Goal: Transaction & Acquisition: Subscribe to service/newsletter

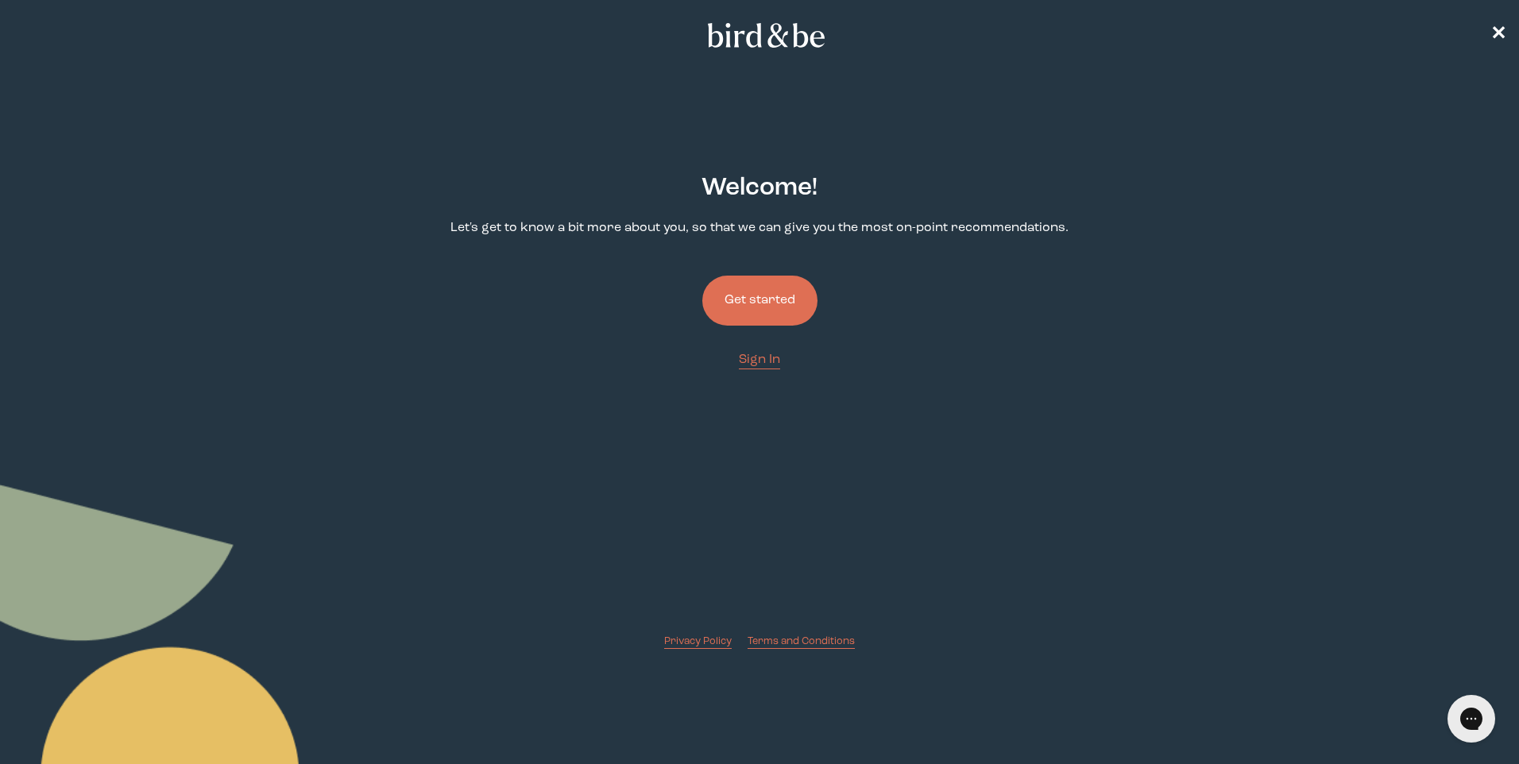
click at [743, 299] on button "Get started" at bounding box center [759, 301] width 115 height 50
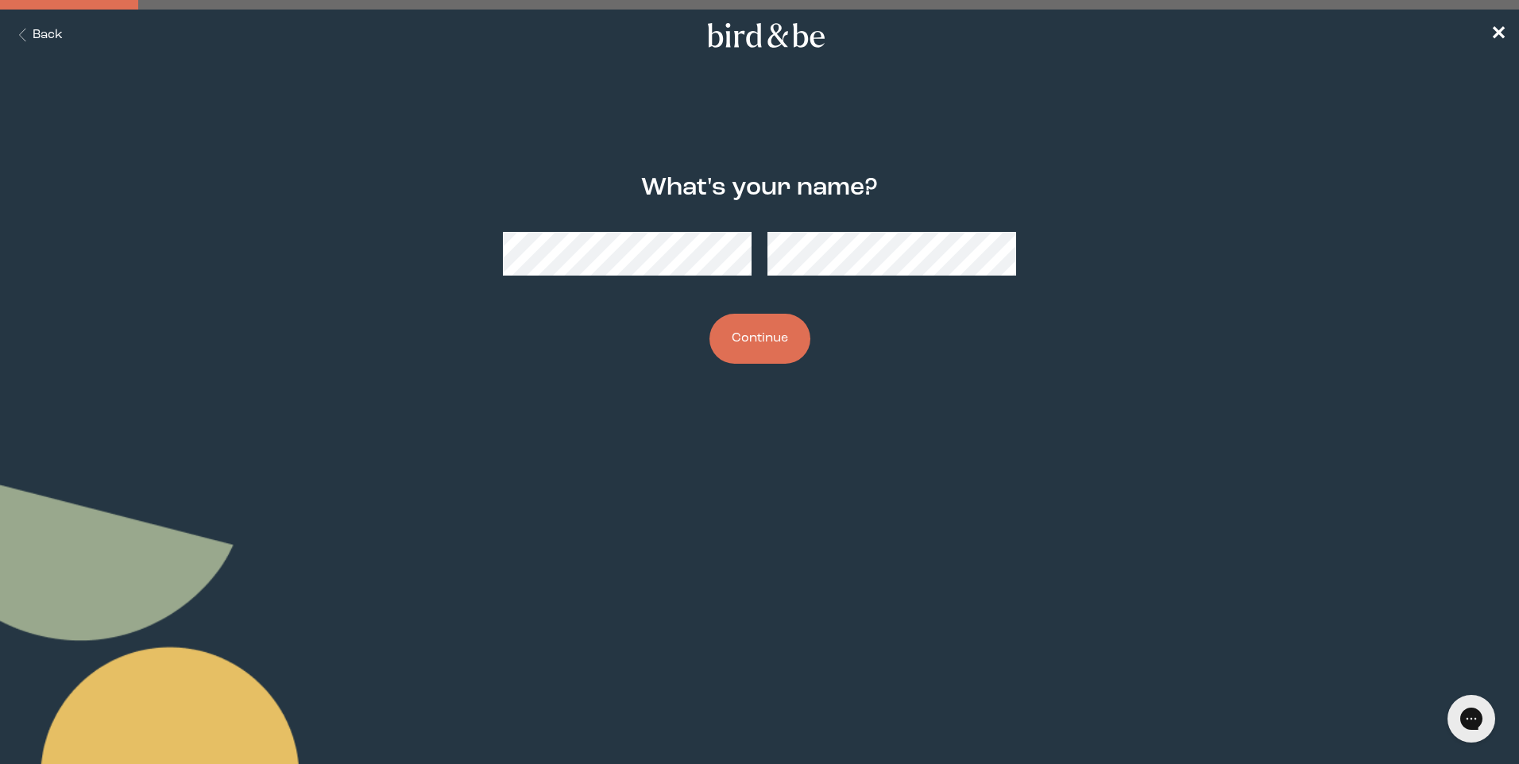
click at [709, 314] on button "Continue" at bounding box center [759, 339] width 101 height 50
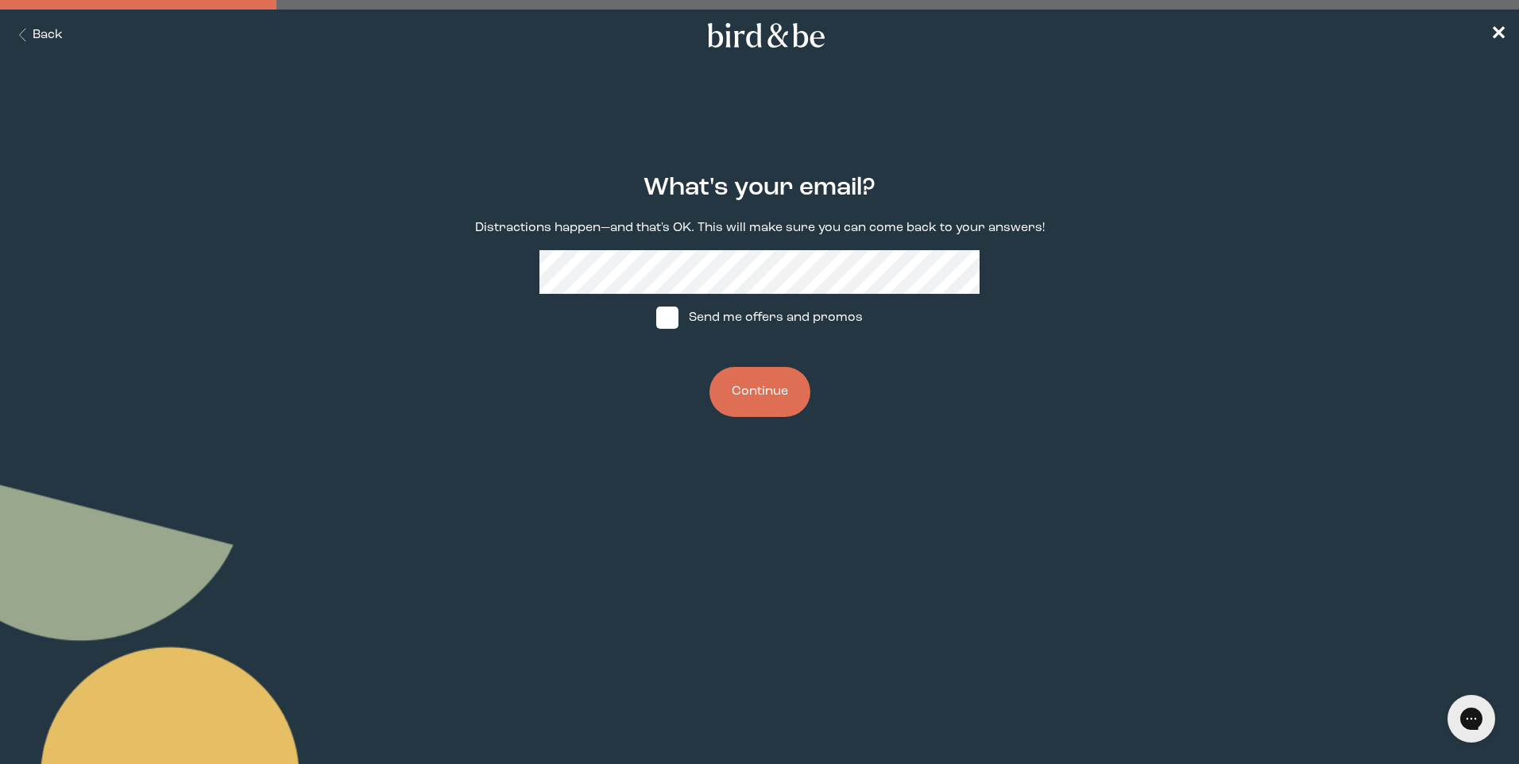
click at [790, 392] on button "Continue" at bounding box center [759, 392] width 101 height 50
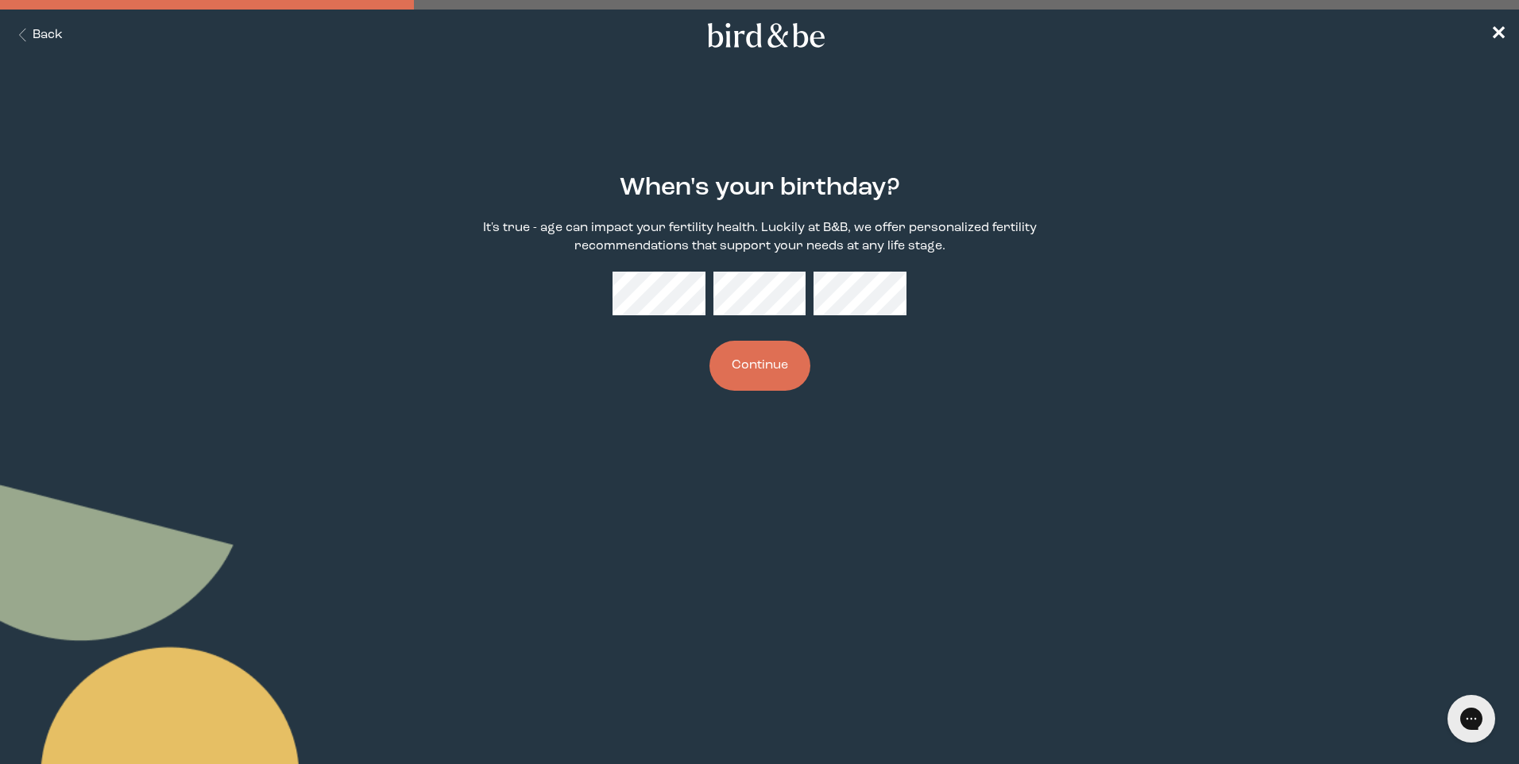
click at [800, 249] on p "It's true - age can impact your fertility health. Luckily at B&B, we offer pers…" at bounding box center [758, 237] width 587 height 37
click at [709, 341] on button "Continue" at bounding box center [759, 366] width 101 height 50
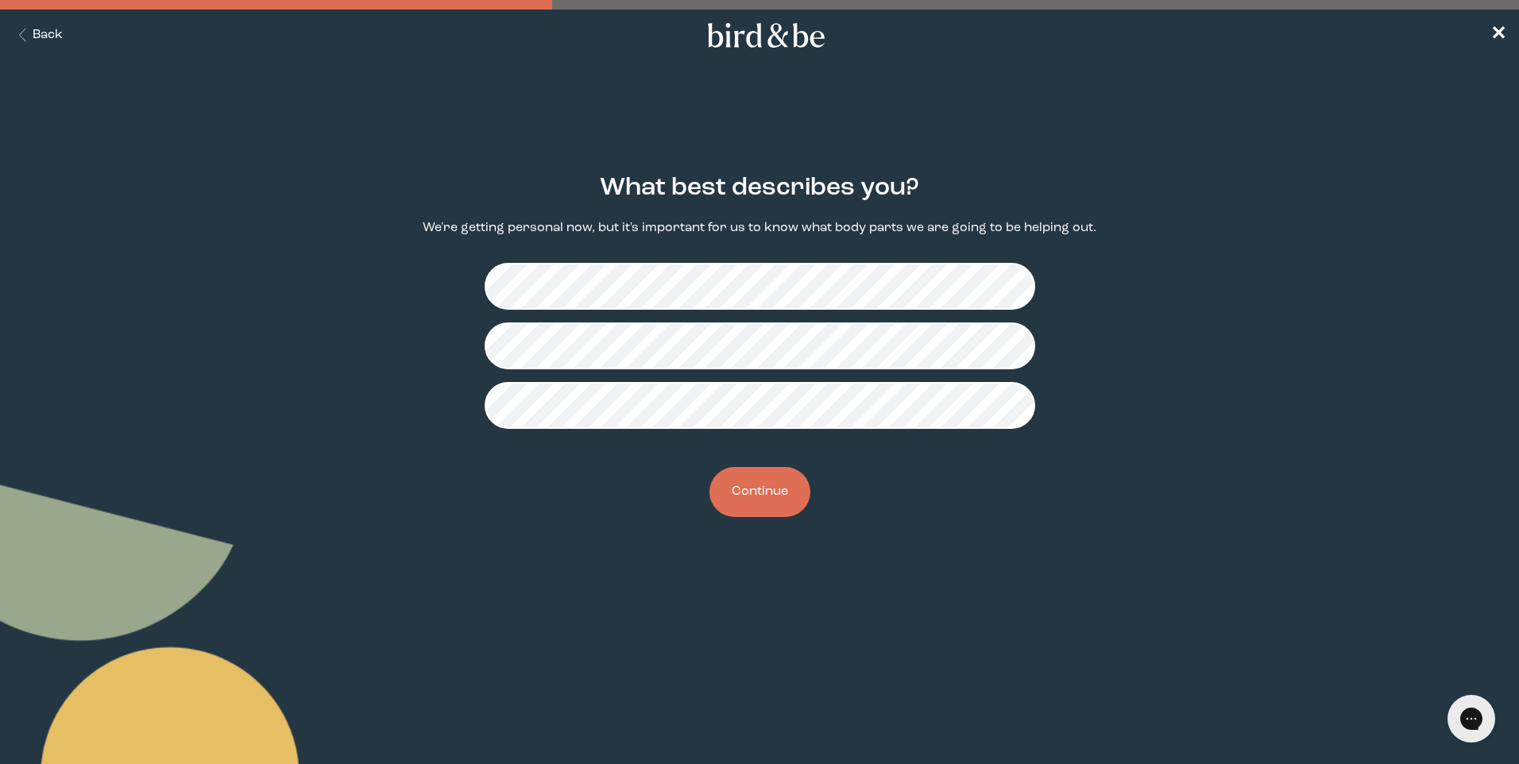
click at [780, 501] on button "Continue" at bounding box center [759, 492] width 101 height 50
click at [761, 478] on button "Continue" at bounding box center [759, 492] width 101 height 50
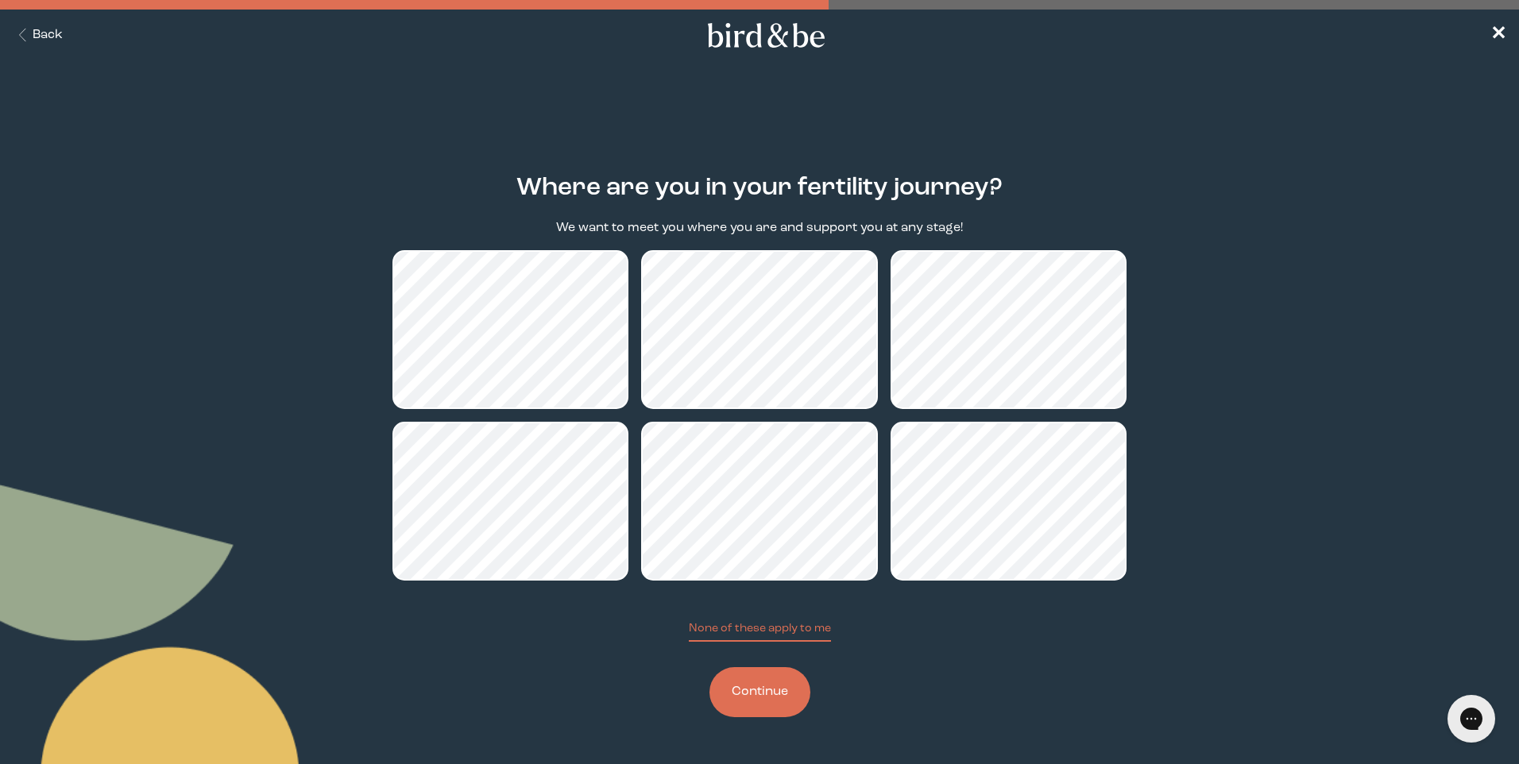
click at [767, 694] on button "Continue" at bounding box center [759, 692] width 101 height 50
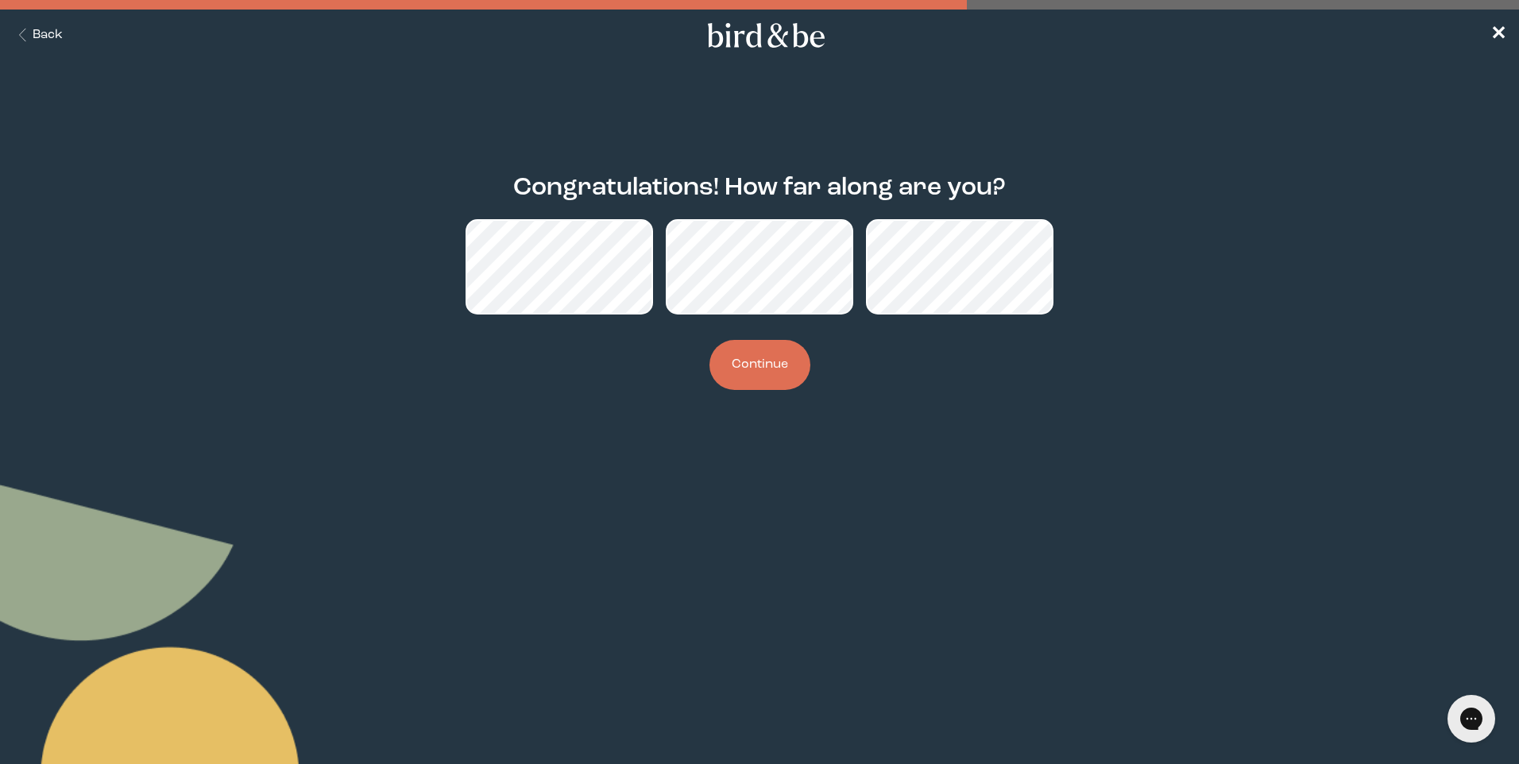
click at [766, 369] on button "Continue" at bounding box center [759, 365] width 101 height 50
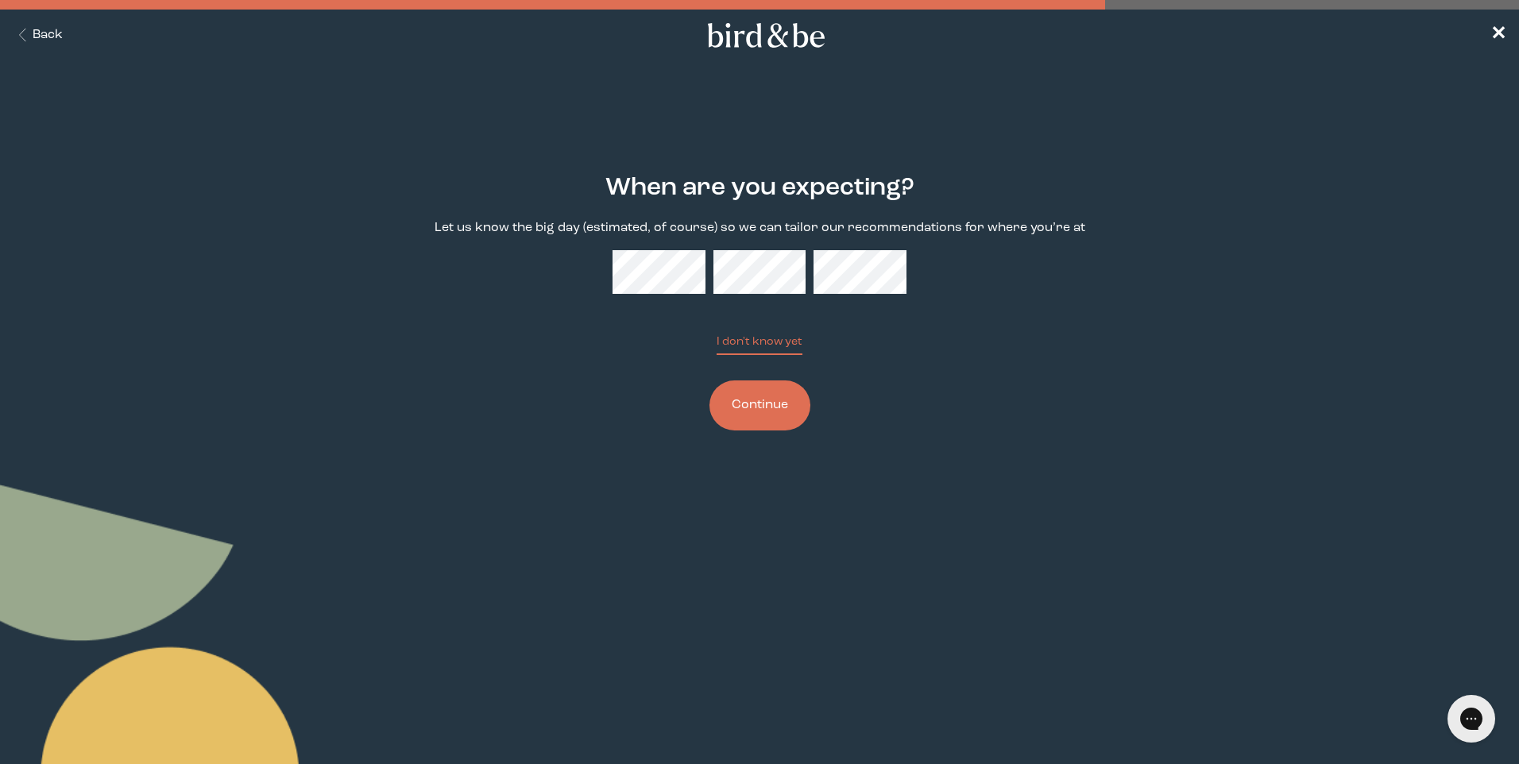
click at [716, 334] on button "I don't know yet" at bounding box center [759, 344] width 86 height 21
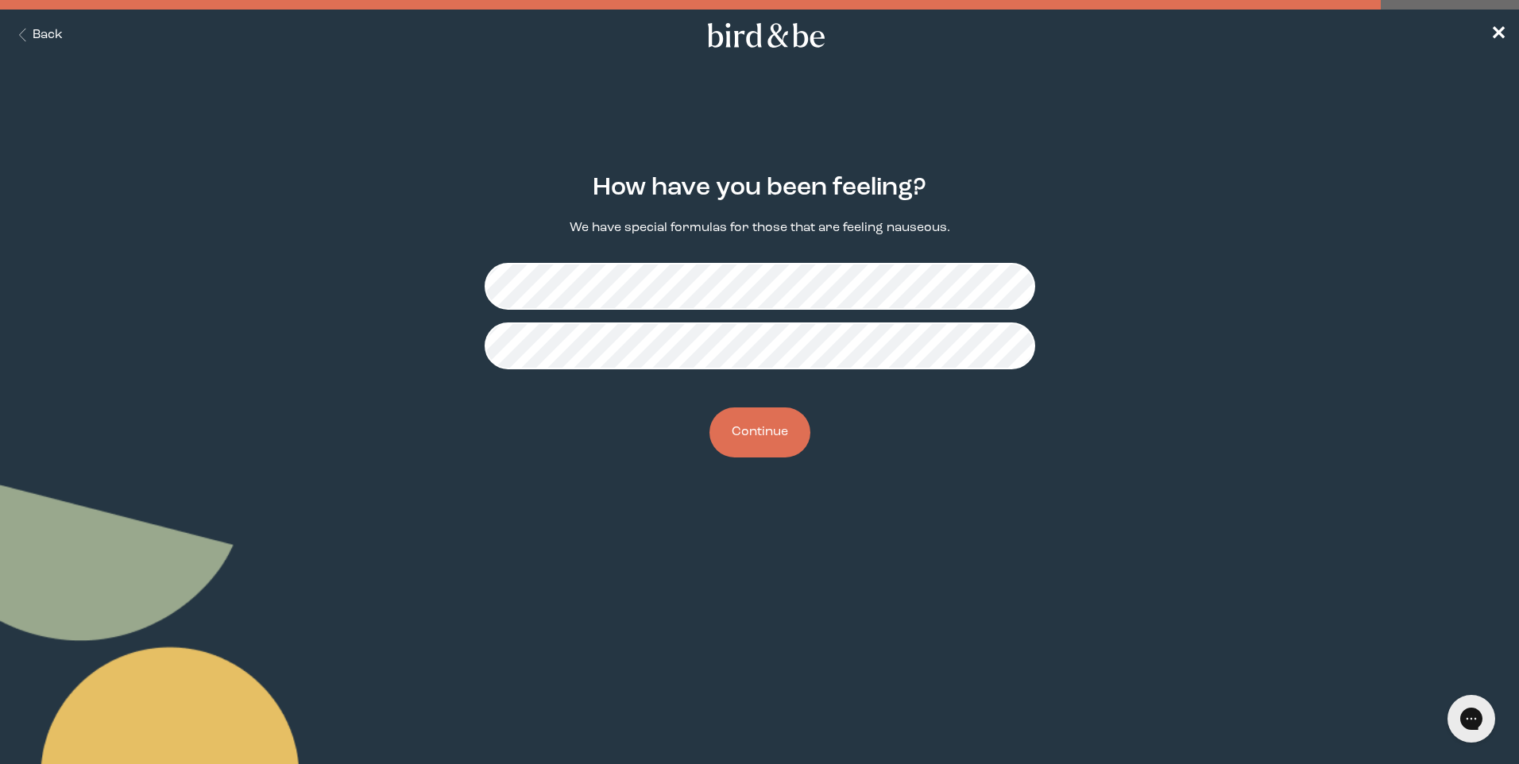
click at [774, 432] on button "Continue" at bounding box center [759, 432] width 101 height 50
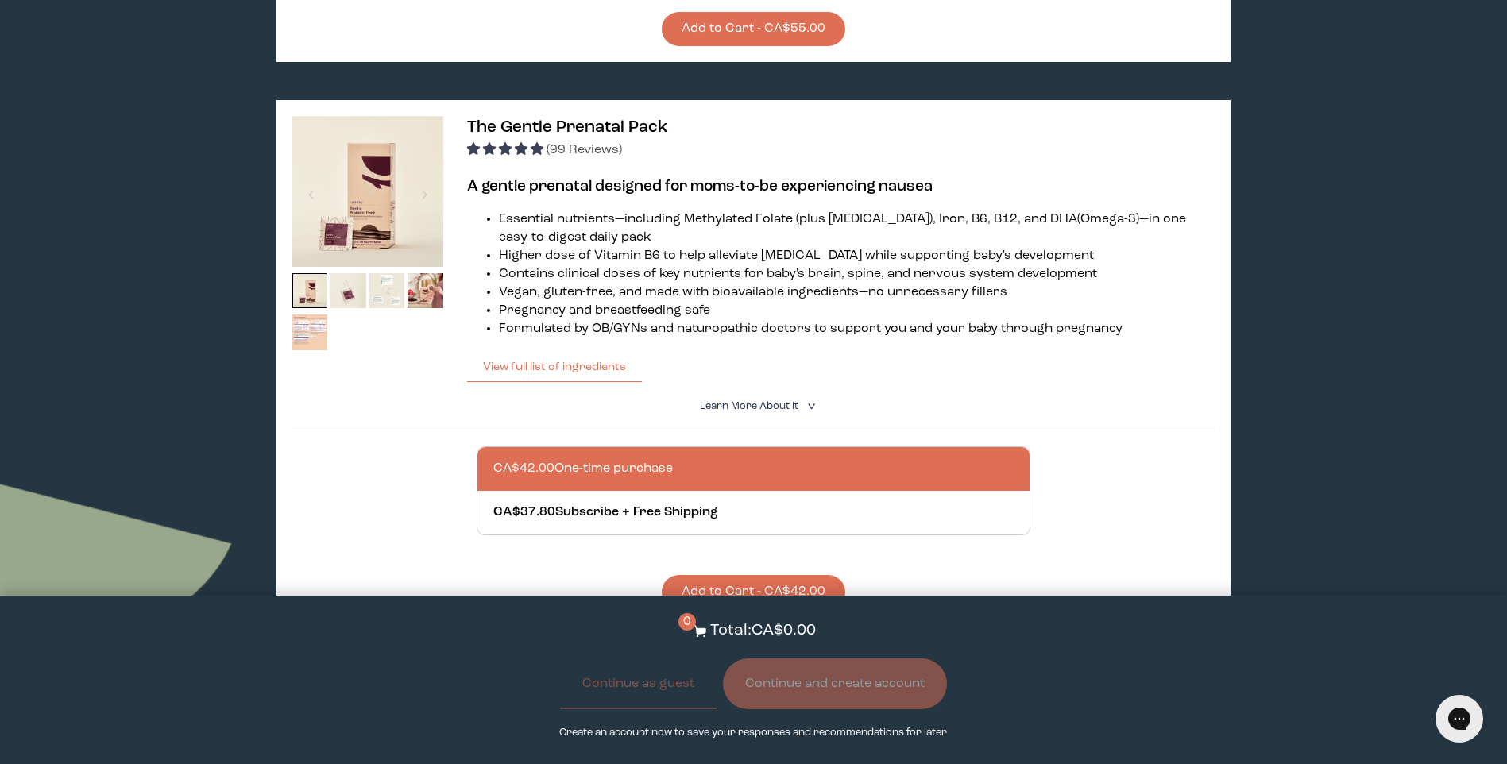
scroll to position [794, 0]
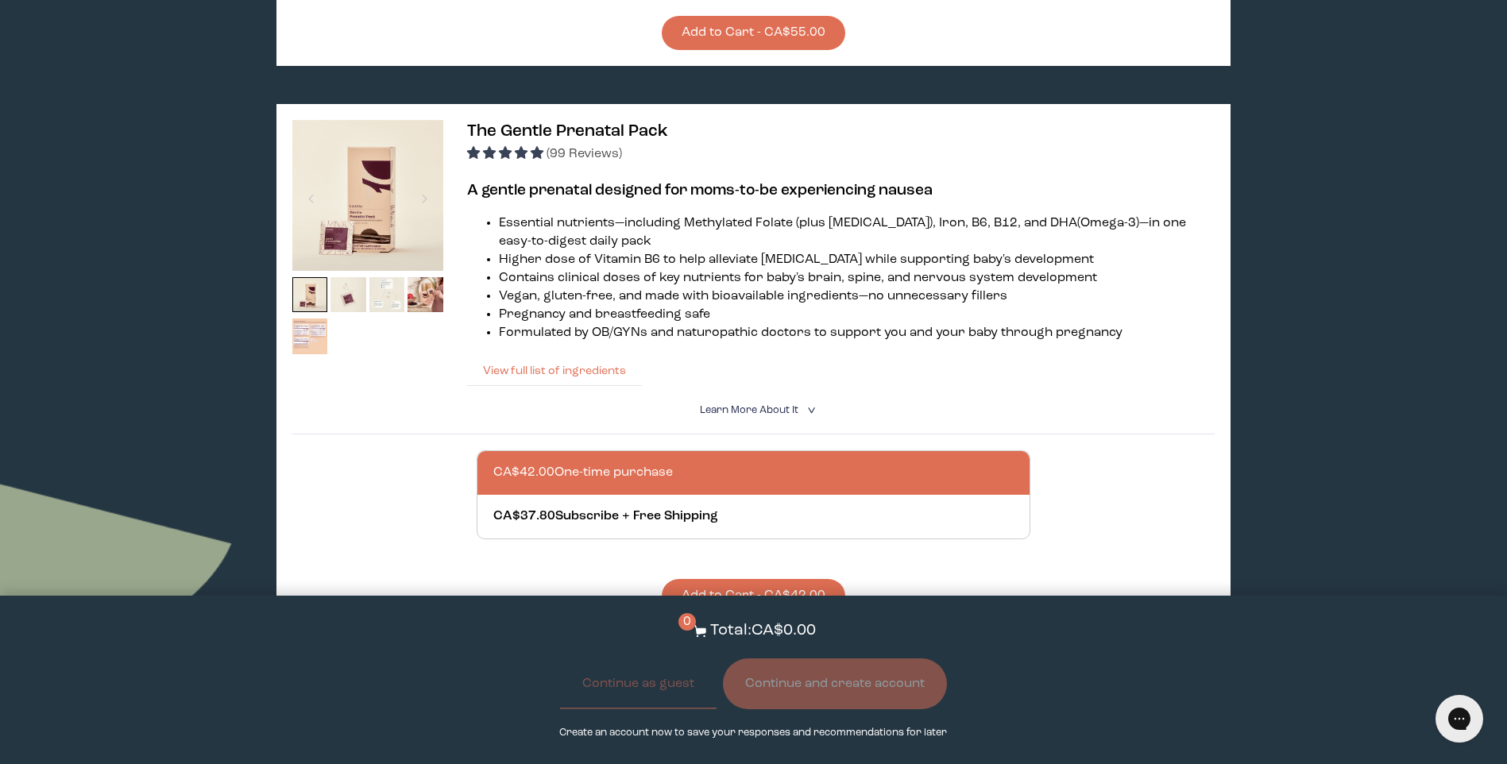
click at [582, 355] on button "View full list of ingredients" at bounding box center [554, 371] width 175 height 32
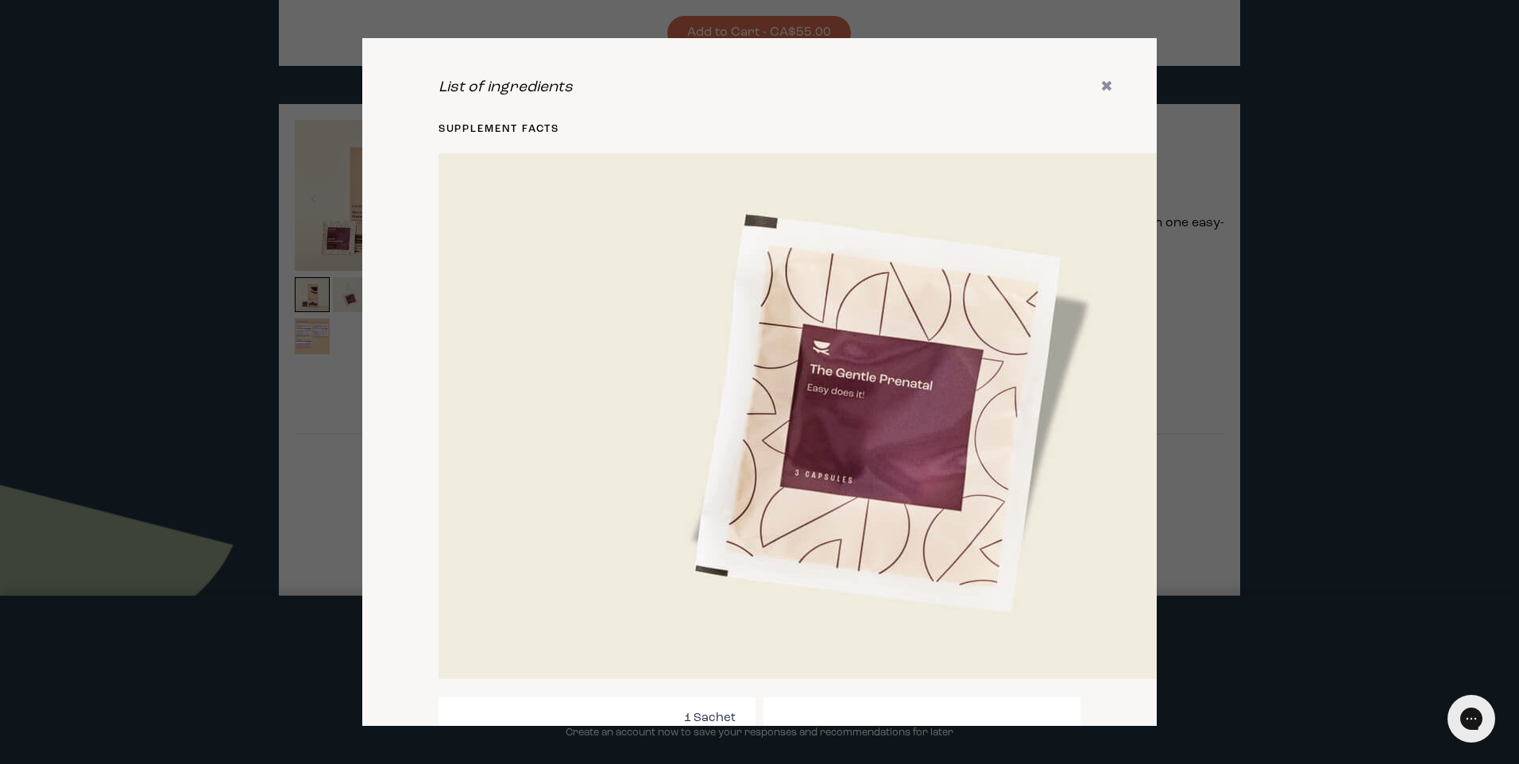
click at [1136, 82] on div "List of ingredients ✖ supplement facts Serving Size: 1 Sachet (3 Capsules) Serv…" at bounding box center [759, 382] width 794 height 688
click at [1093, 74] on div "List of ingredients ✖ supplement facts Serving Size: 1 Sachet (3 Capsules) Serv…" at bounding box center [759, 382] width 794 height 688
click at [1095, 75] on div "List of ingredients ✖ supplement facts Serving Size: 1 Sachet (3 Capsules) Serv…" at bounding box center [759, 382] width 794 height 688
click at [1100, 86] on icon "✖" at bounding box center [1106, 87] width 13 height 16
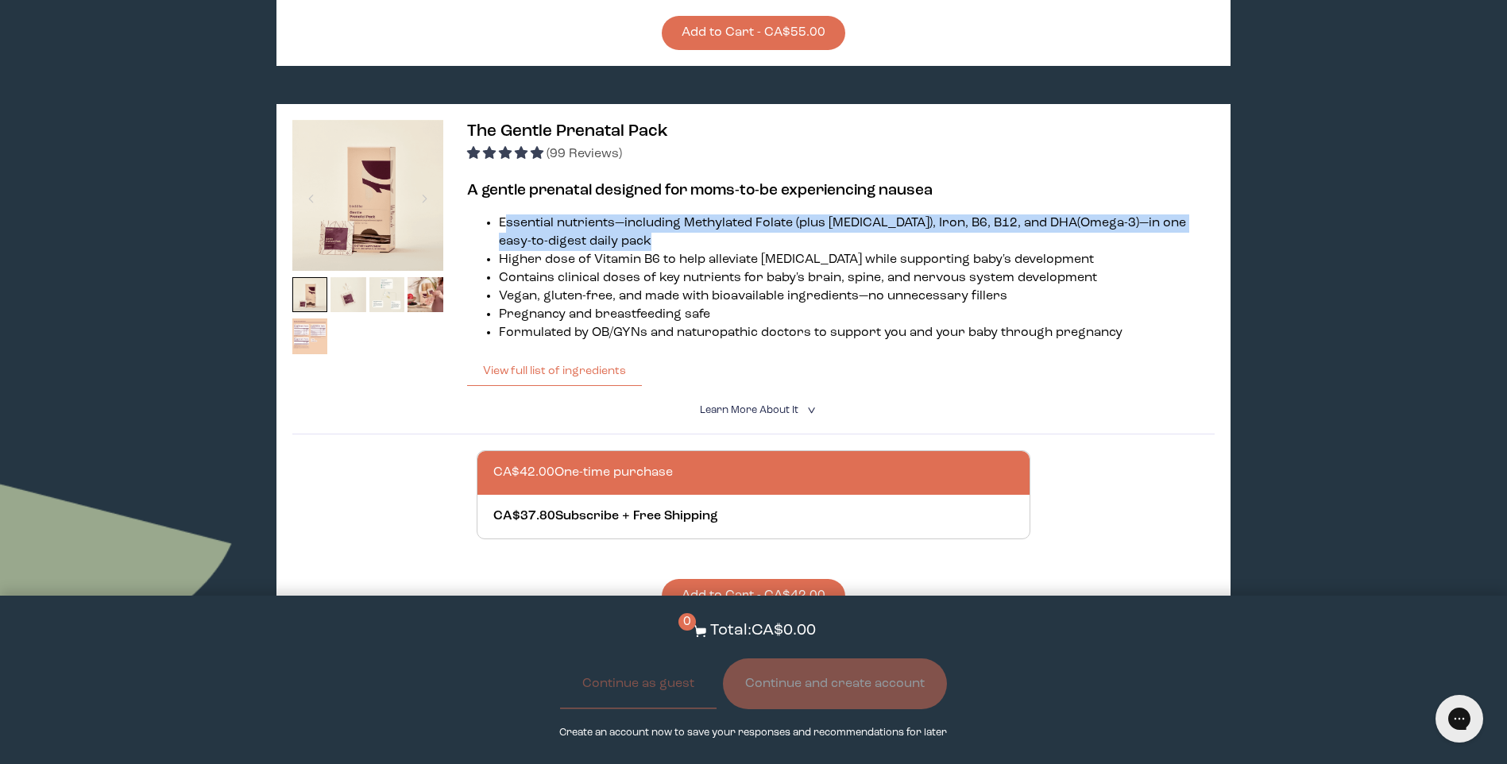
drag, startPoint x: 545, startPoint y: 200, endPoint x: 723, endPoint y: 224, distance: 179.5
click at [723, 223] on li "Essential nutrients—including Methylated Folate (plus [MEDICAL_DATA]), Iron, B6…" at bounding box center [857, 232] width 716 height 37
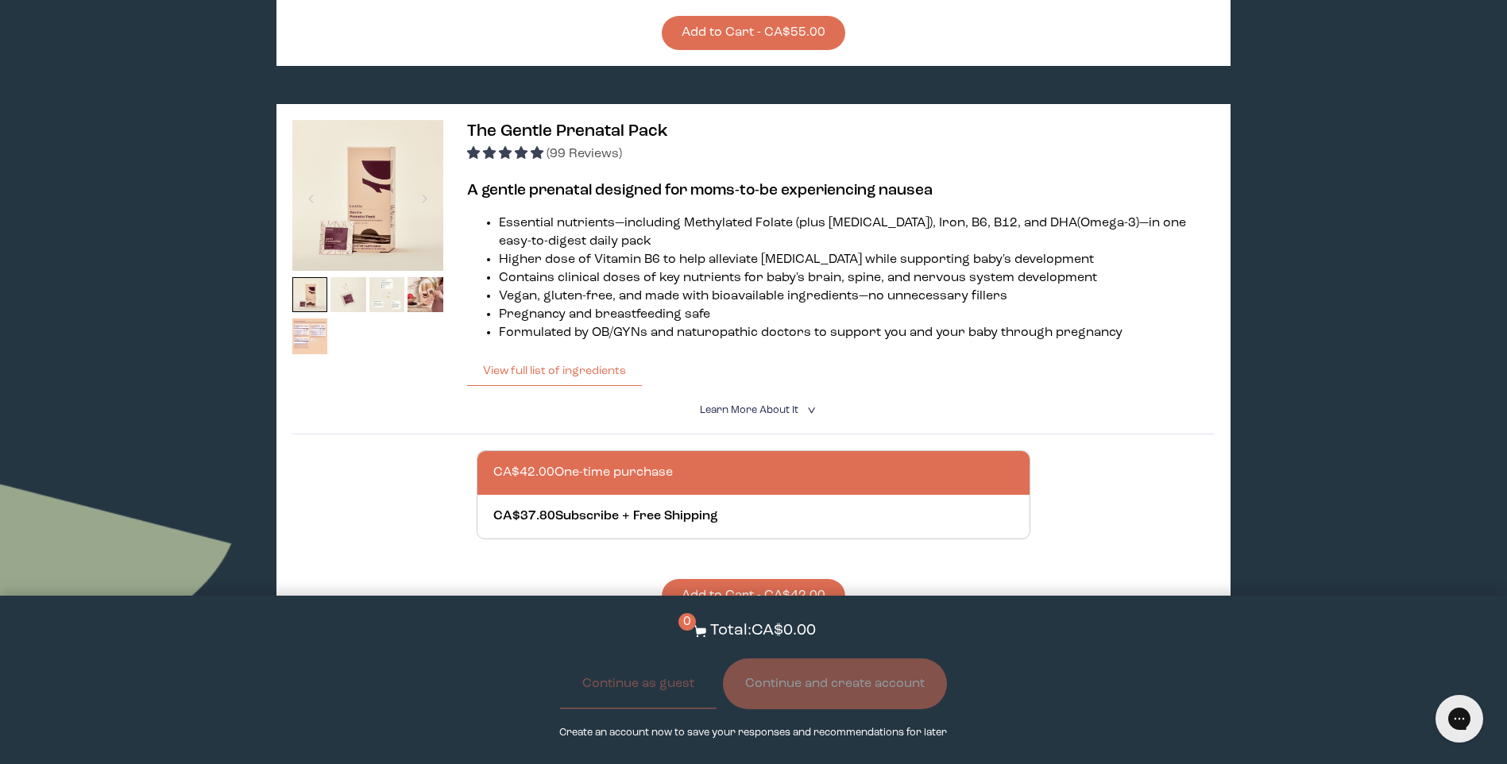
drag, startPoint x: 723, startPoint y: 224, endPoint x: 717, endPoint y: 246, distance: 22.9
click at [721, 251] on li "Higher dose of Vitamin B6 to help alleviate [MEDICAL_DATA] while supporting bab…" at bounding box center [857, 260] width 716 height 18
click at [710, 251] on li "Higher dose of Vitamin B6 to help alleviate [MEDICAL_DATA] while supporting bab…" at bounding box center [857, 260] width 716 height 18
click at [714, 251] on li "Higher dose of Vitamin B6 to help alleviate [MEDICAL_DATA] while supporting bab…" at bounding box center [857, 260] width 716 height 18
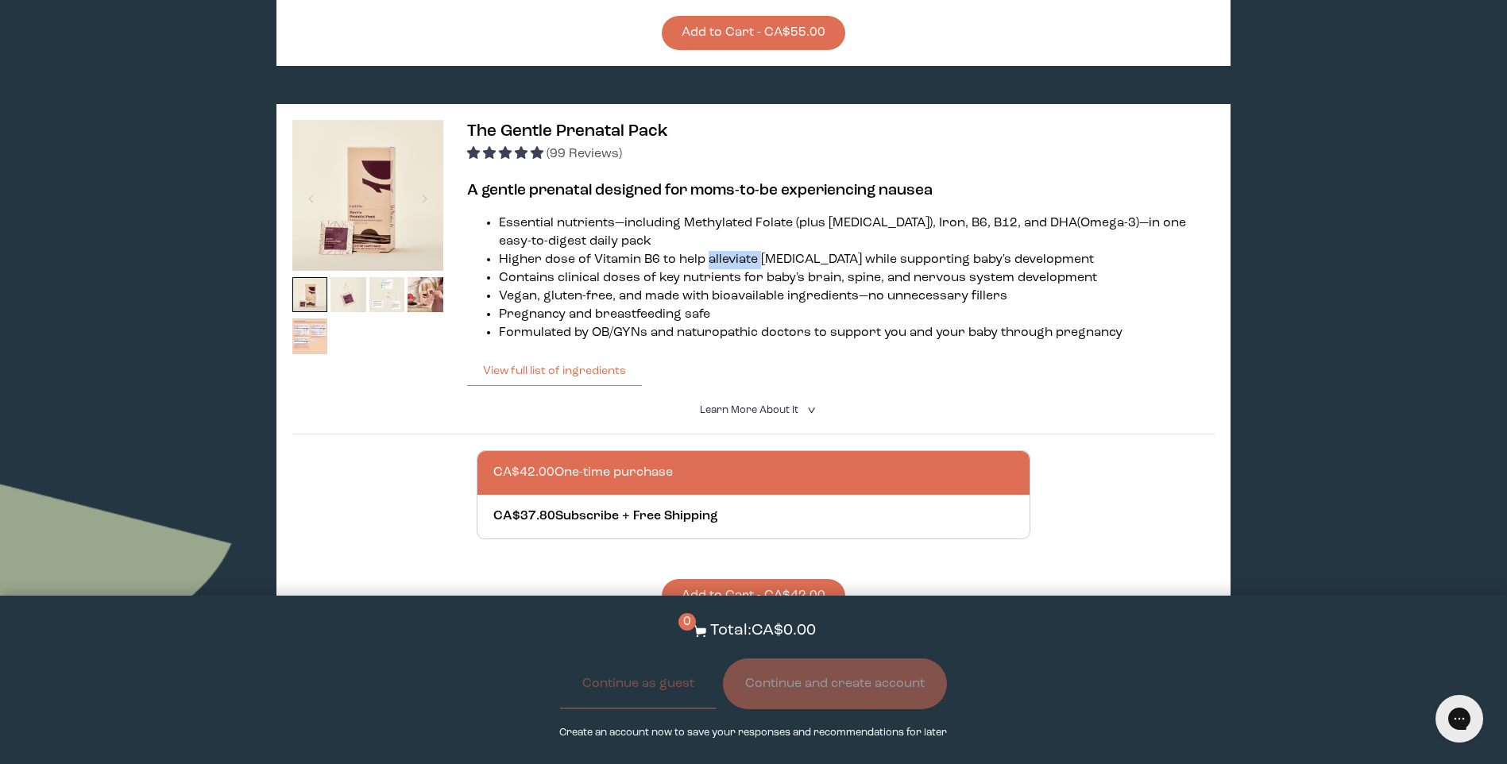
click at [714, 251] on li "Higher dose of Vitamin B6 to help alleviate [MEDICAL_DATA] while supporting bab…" at bounding box center [857, 260] width 716 height 18
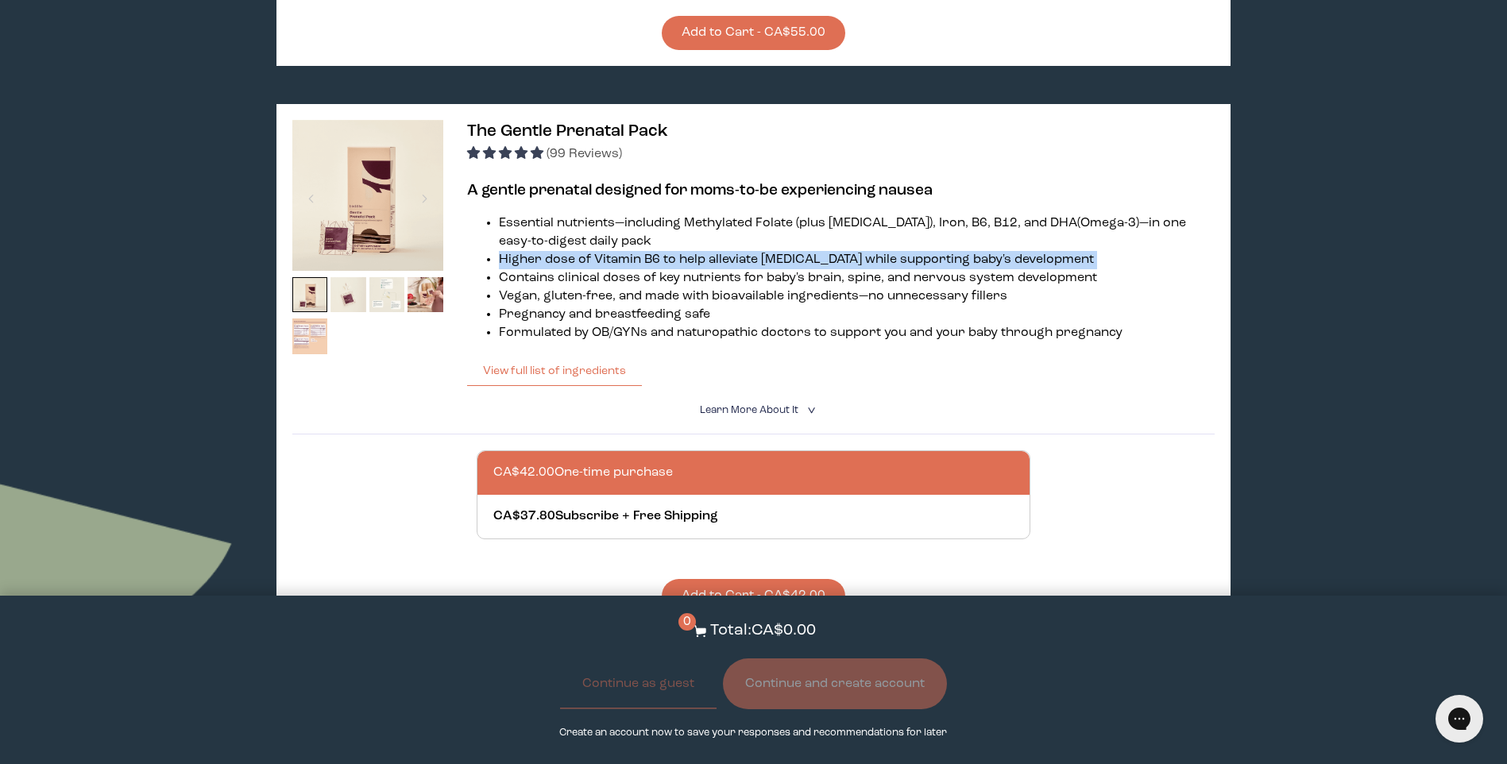
click at [714, 251] on li "Higher dose of Vitamin B6 to help alleviate [MEDICAL_DATA] while supporting bab…" at bounding box center [857, 260] width 716 height 18
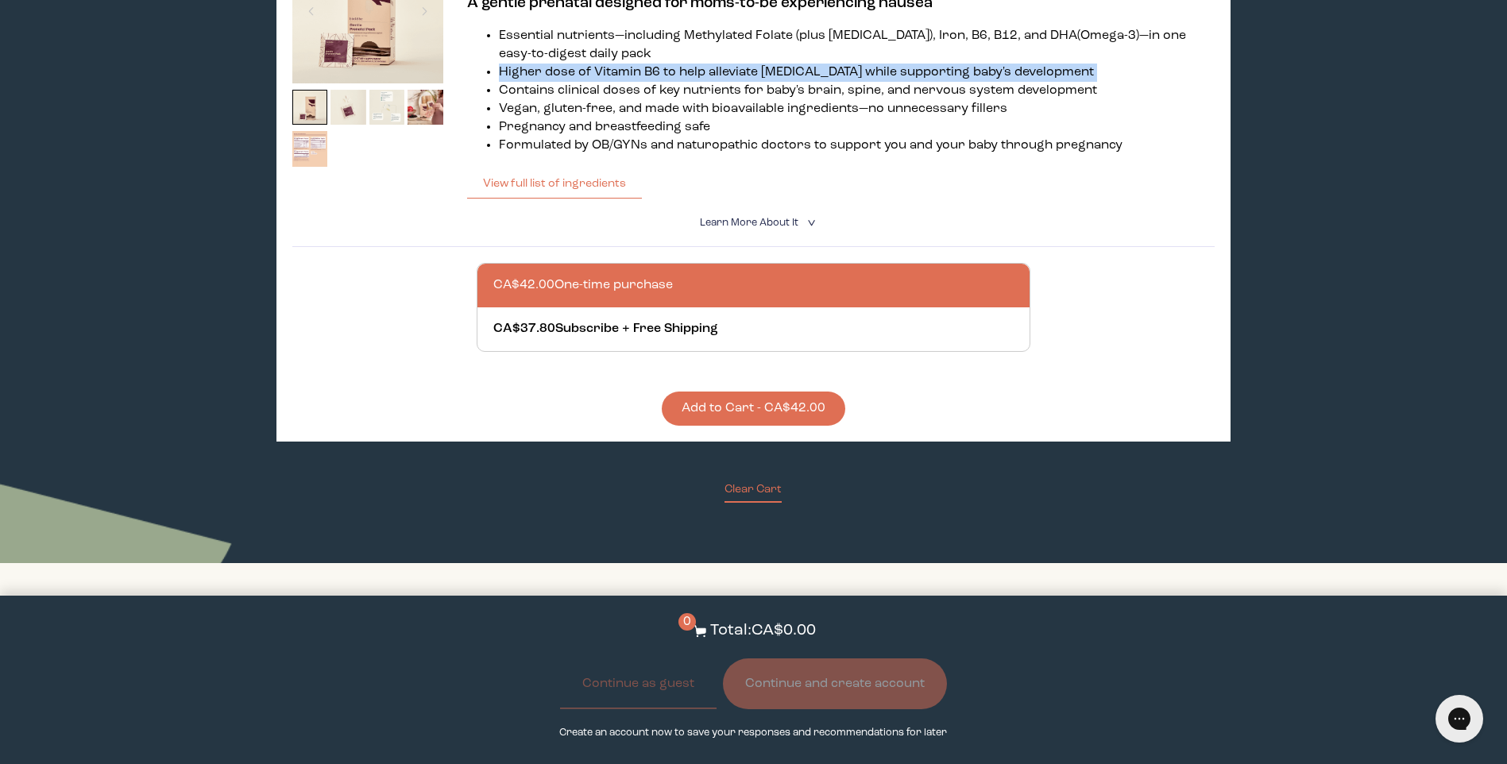
scroll to position [1033, 0]
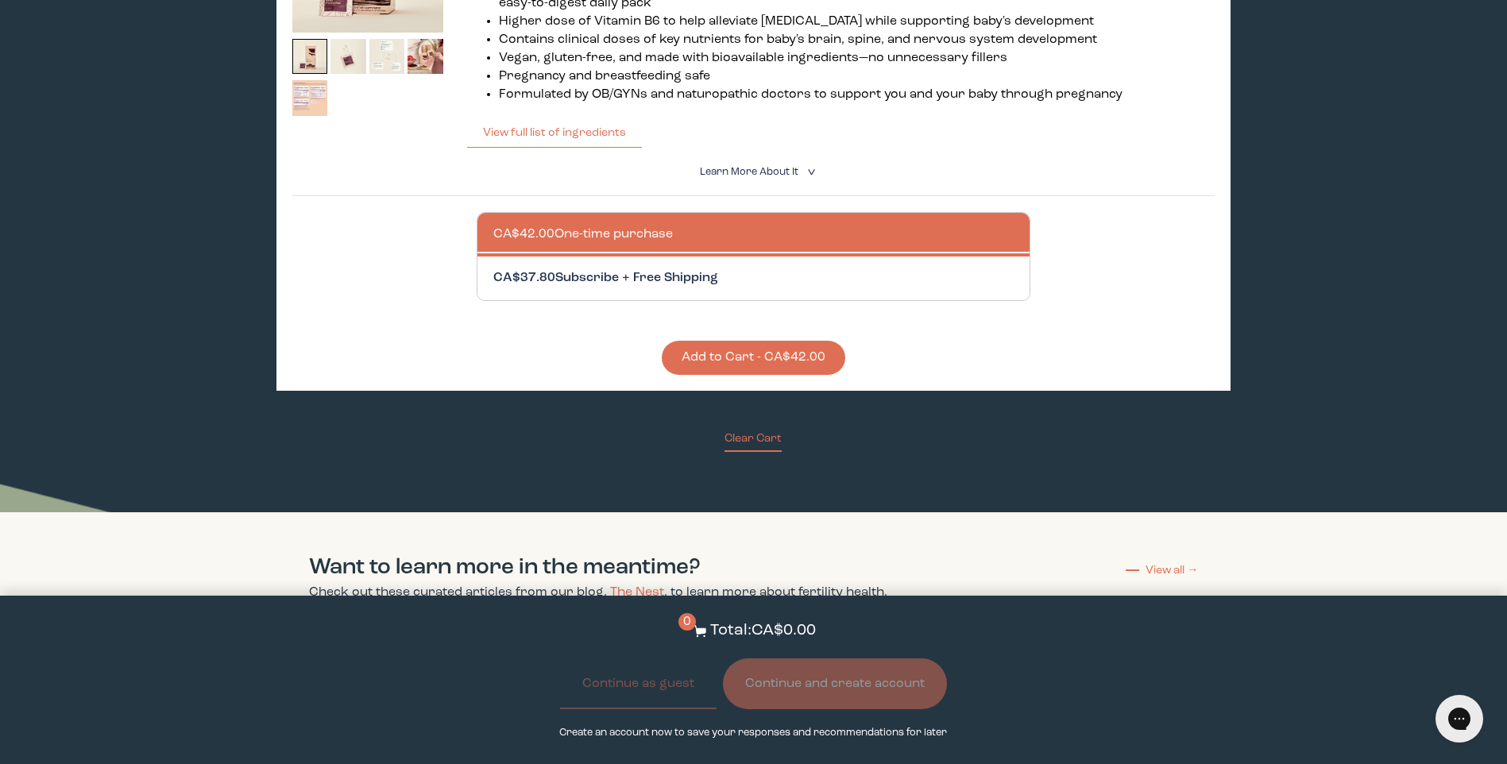
click at [639, 268] on div at bounding box center [769, 279] width 552 height 44
click at [493, 268] on input "CA$37.80 Subscribe + Free Shipping" at bounding box center [492, 268] width 1 height 1
radio input "true"
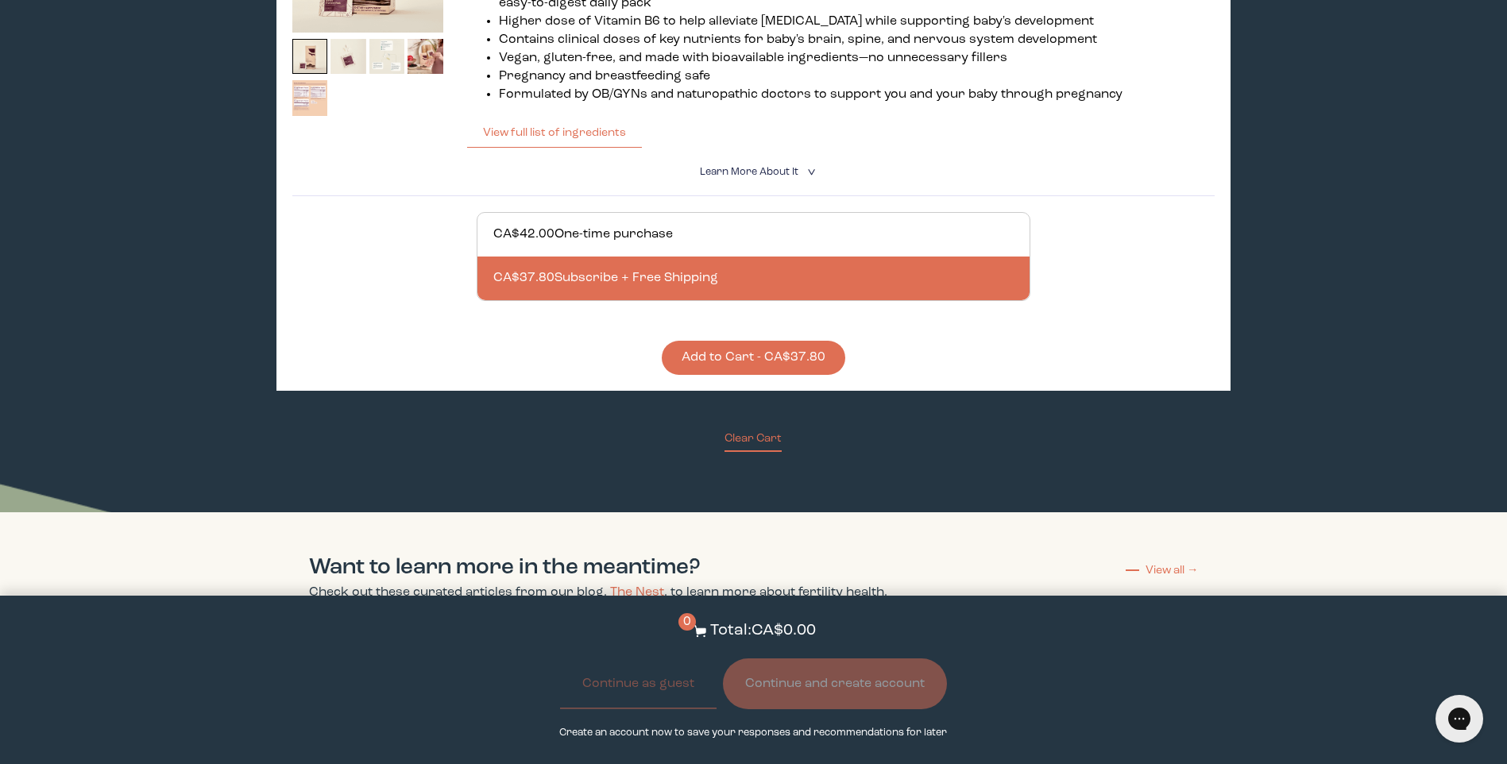
click at [752, 348] on button "Add to Cart - CA$37.80" at bounding box center [753, 358] width 183 height 34
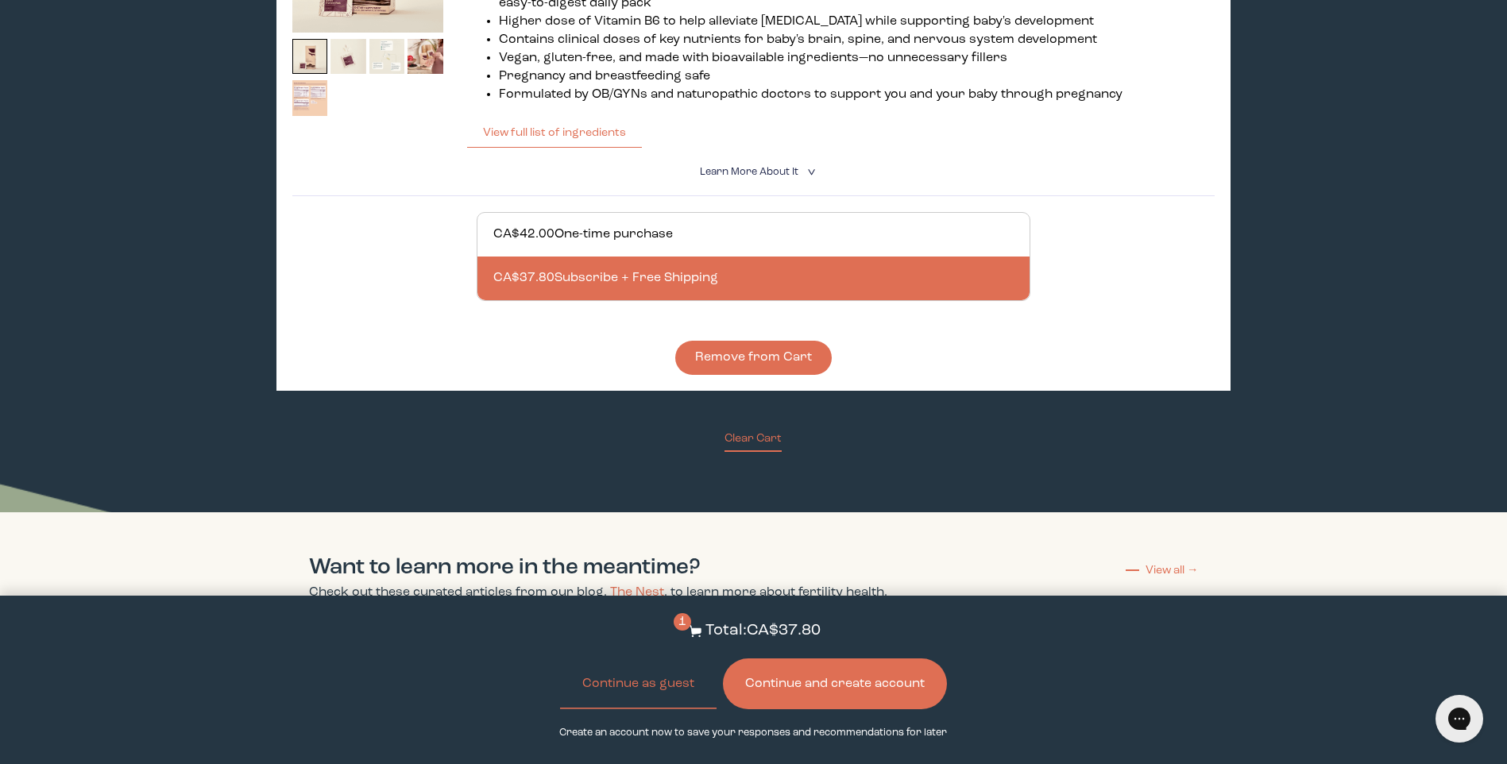
click at [653, 263] on div at bounding box center [769, 279] width 552 height 44
click at [493, 268] on input "CA$37.80 Subscribe + Free Shipping" at bounding box center [492, 268] width 1 height 1
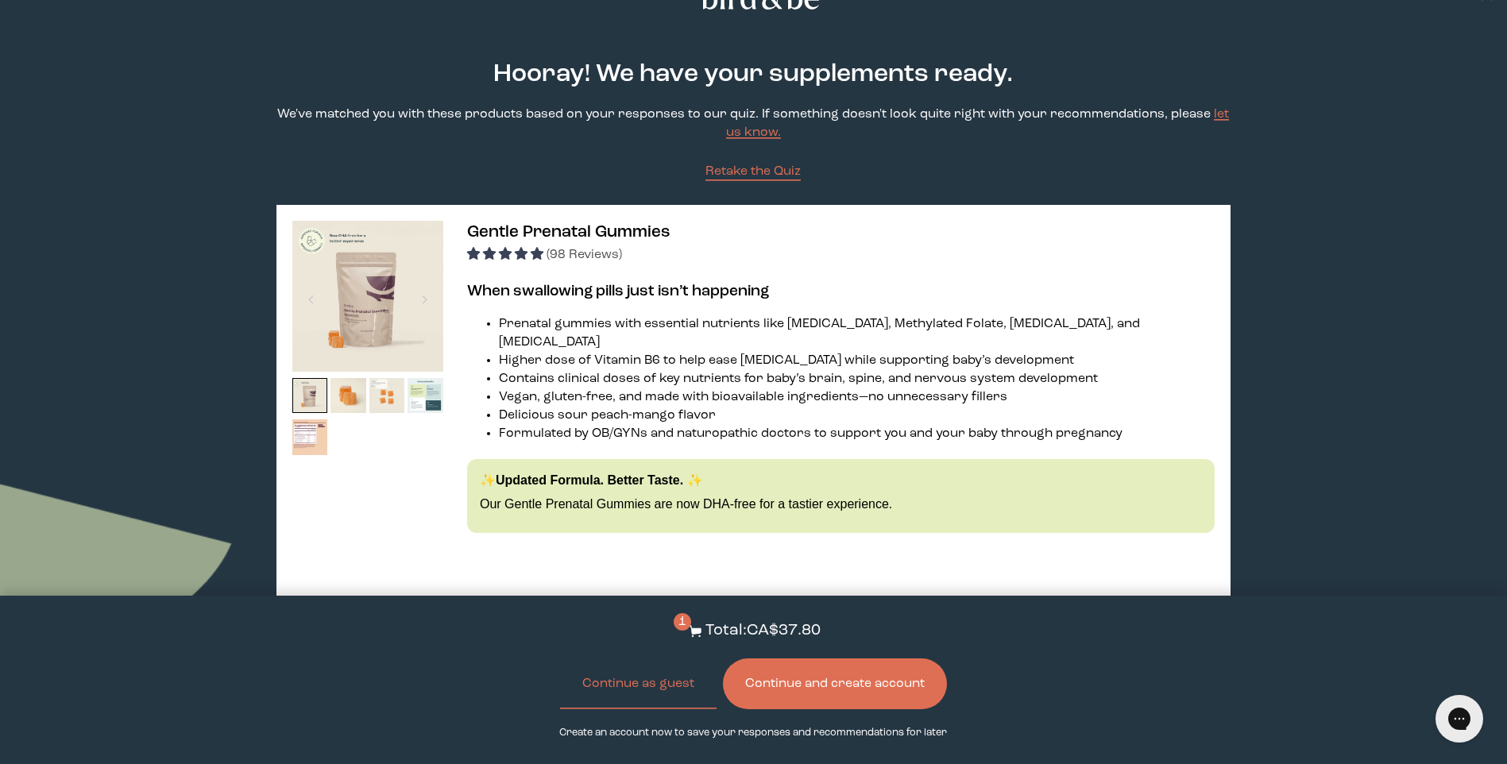
scroll to position [0, 0]
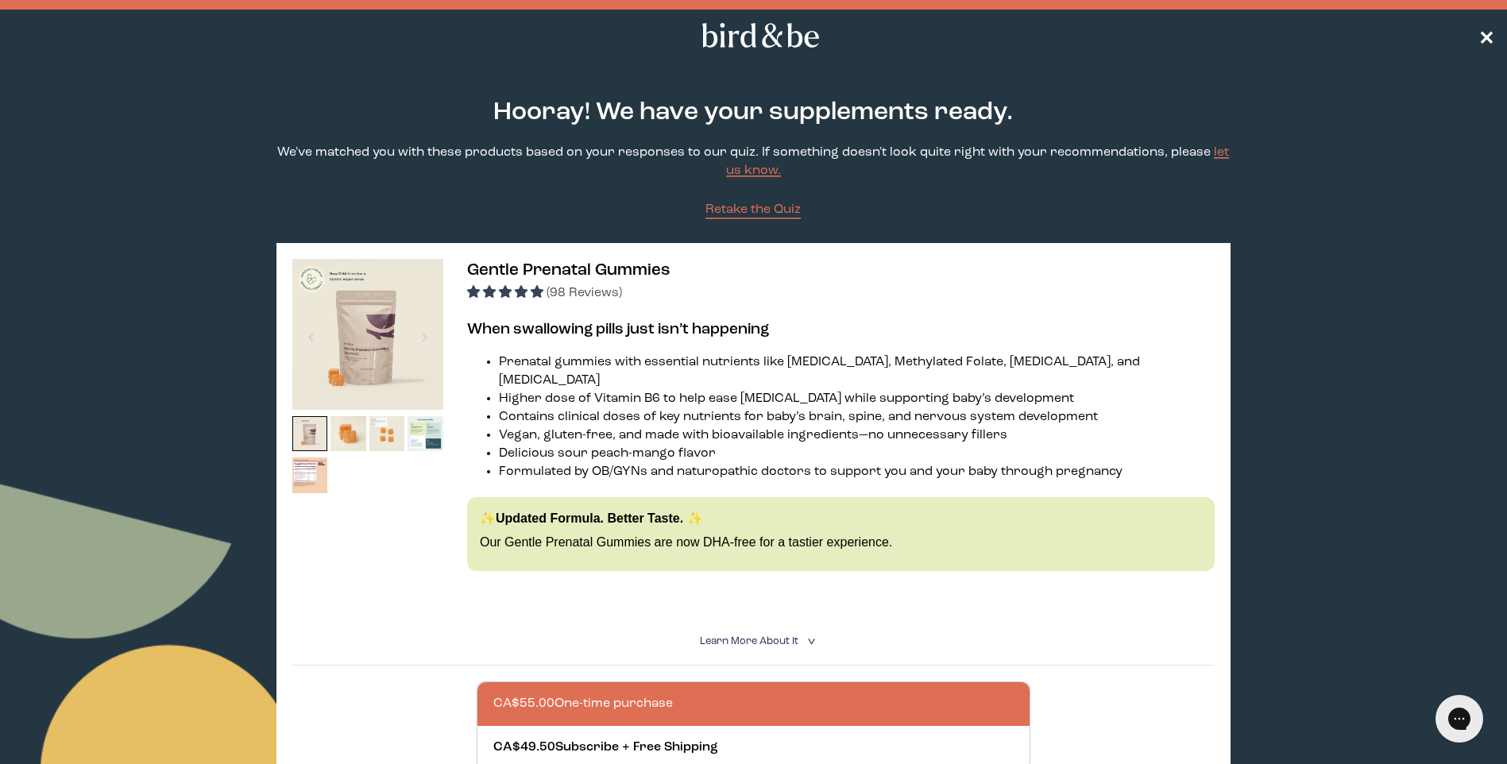
click at [1481, 28] on span "✕" at bounding box center [1486, 35] width 16 height 19
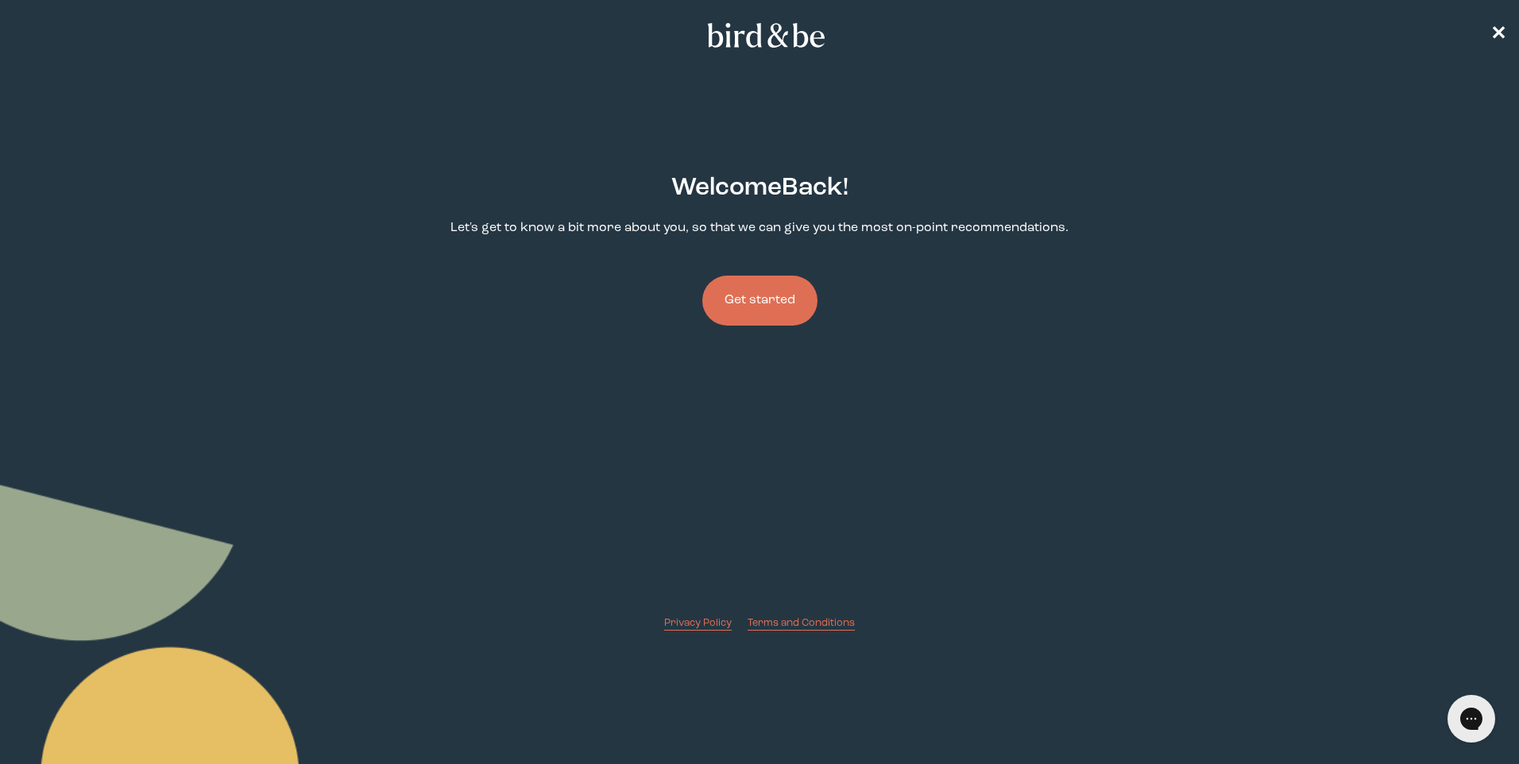
click at [1509, 32] on nav "✕" at bounding box center [759, 35] width 1519 height 51
click at [1499, 33] on span "✕" at bounding box center [1498, 35] width 16 height 19
